Goal: Task Accomplishment & Management: Use online tool/utility

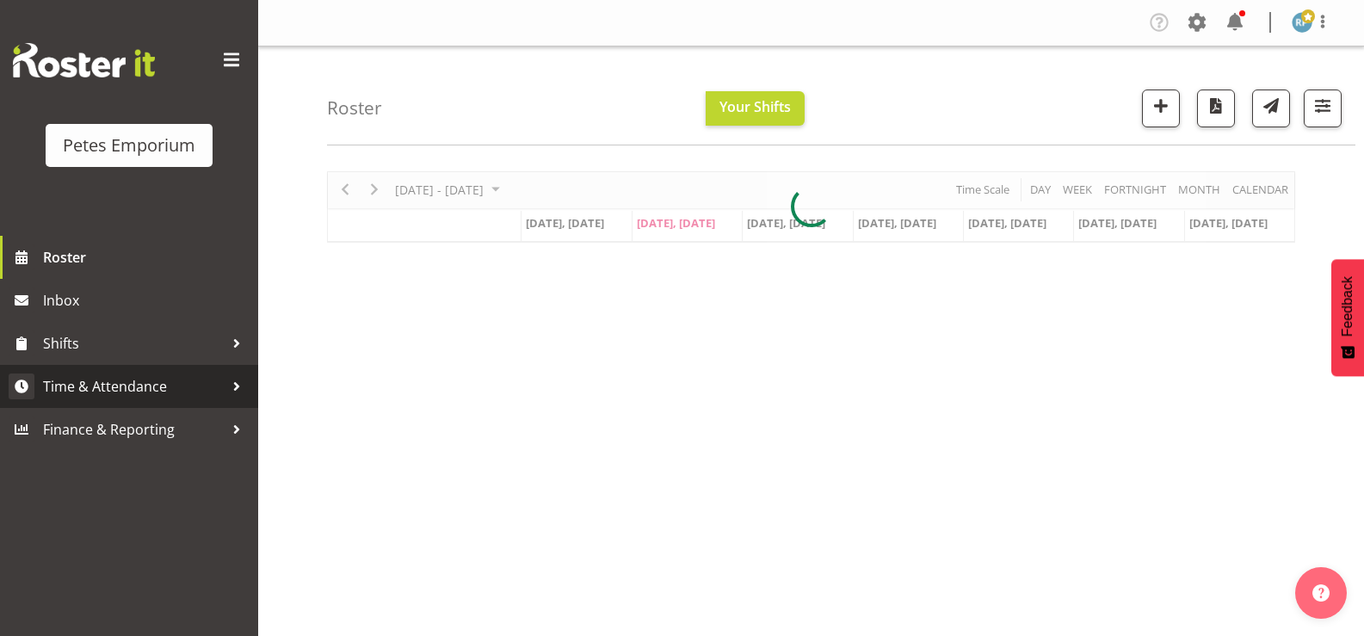
click at [88, 391] on span "Time & Attendance" at bounding box center [133, 386] width 181 height 26
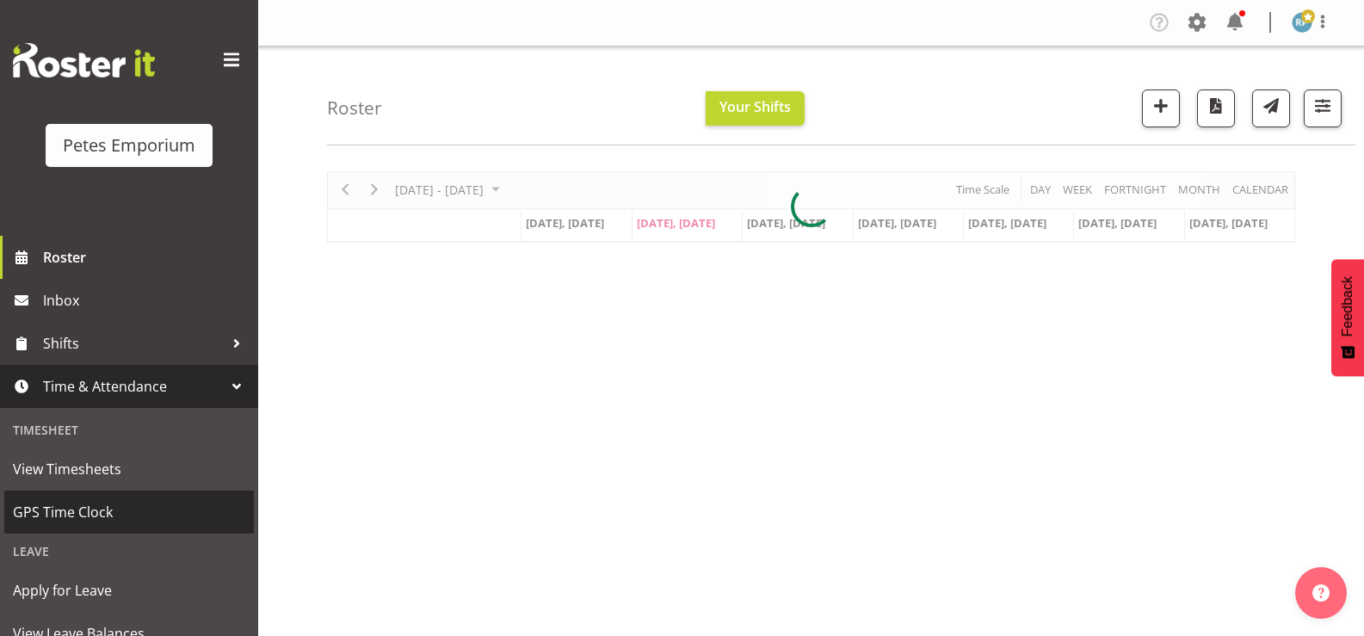
click at [83, 515] on span "GPS Time Clock" at bounding box center [129, 512] width 232 height 26
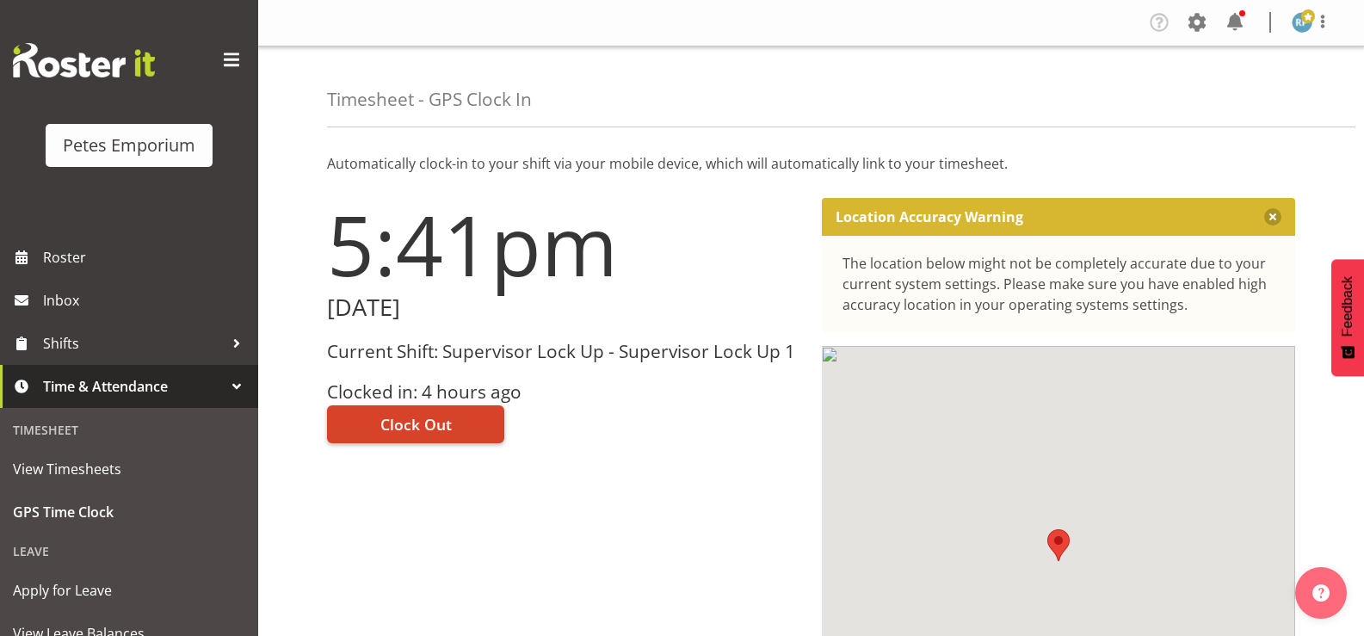
click at [429, 429] on span "Clock Out" at bounding box center [415, 424] width 71 height 22
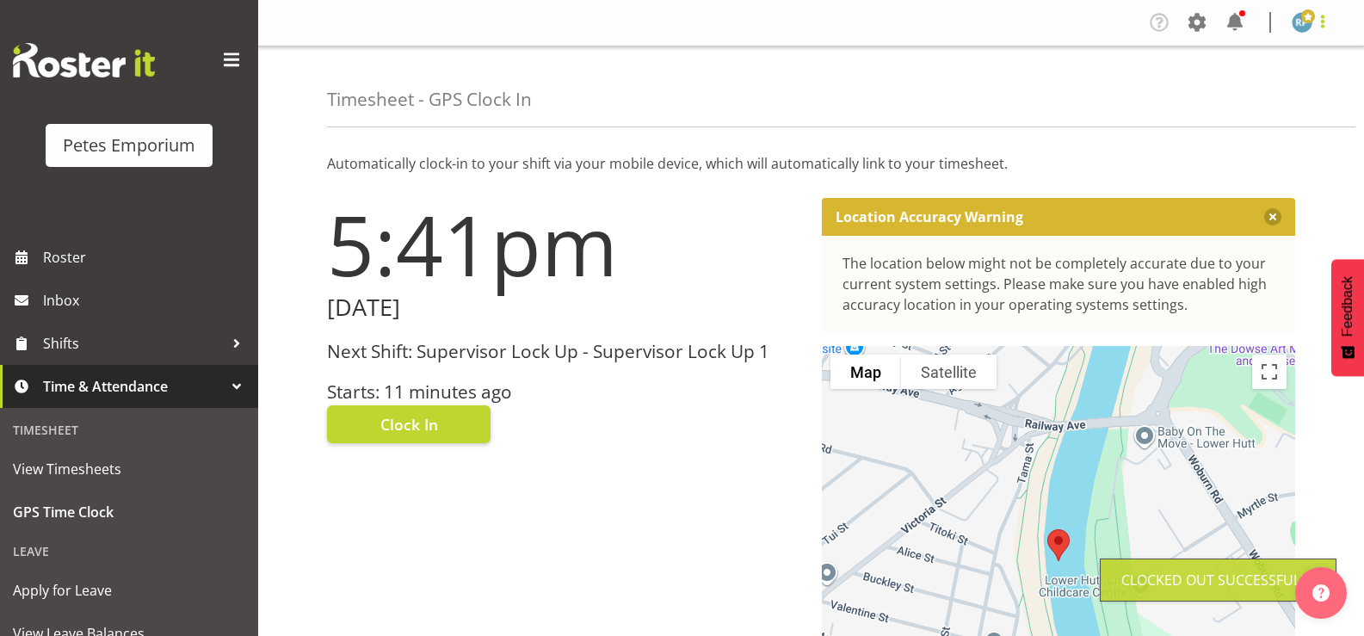
click at [1328, 27] on span at bounding box center [1322, 21] width 21 height 21
click at [1220, 96] on link "Log Out" at bounding box center [1250, 90] width 165 height 31
